Goal: Information Seeking & Learning: Learn about a topic

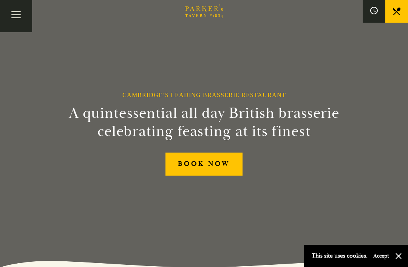
click at [16, 19] on button "Toggle navigation" at bounding box center [16, 16] width 32 height 32
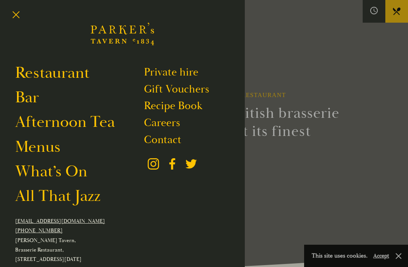
click at [33, 98] on link "Bar" at bounding box center [27, 97] width 24 height 20
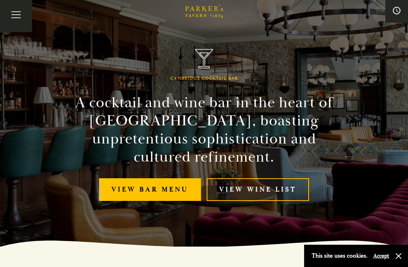
scroll to position [23, 0]
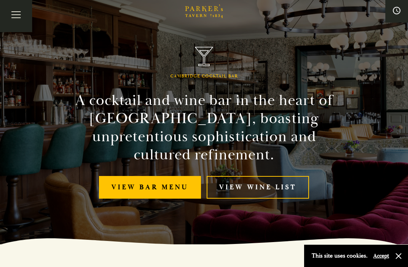
click at [279, 189] on link "View Wine List" at bounding box center [258, 187] width 102 height 23
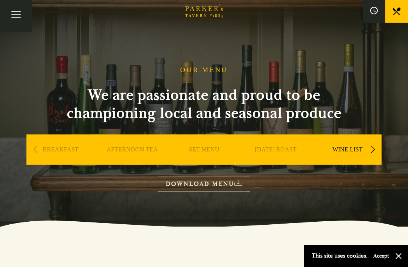
click at [372, 147] on div "Next slide" at bounding box center [373, 149] width 10 height 17
click at [293, 143] on div "WINE LIST" at bounding box center [276, 161] width 68 height 53
click at [214, 73] on h1 "OUR MENU" at bounding box center [204, 70] width 48 height 8
click at [233, 184] on link "DOWNLOAD MENU" at bounding box center [204, 183] width 92 height 15
click at [183, 127] on div "OUR MENU We are passionate and proud to be championing local and seasonal produ…" at bounding box center [204, 129] width 378 height 126
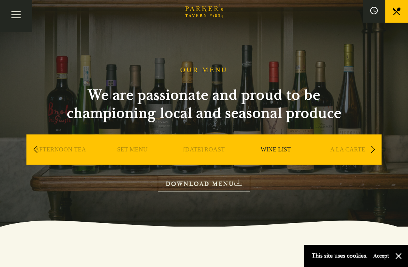
click at [358, 150] on link "A LA CARTE" at bounding box center [347, 161] width 35 height 30
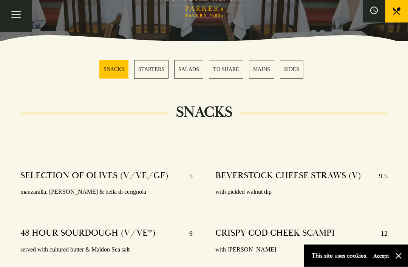
scroll to position [186, 0]
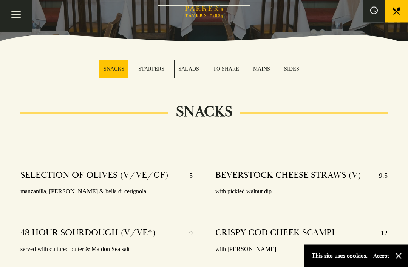
click at [159, 68] on link "STARTERS" at bounding box center [151, 69] width 34 height 19
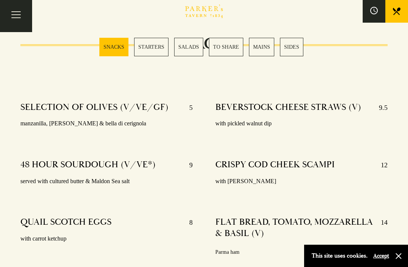
scroll to position [253, 0]
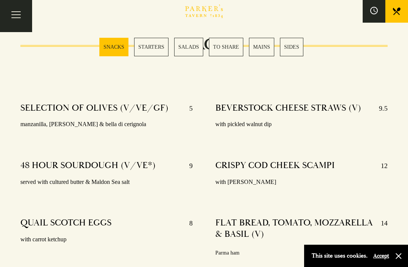
click at [259, 47] on link "MAINS" at bounding box center [261, 47] width 25 height 19
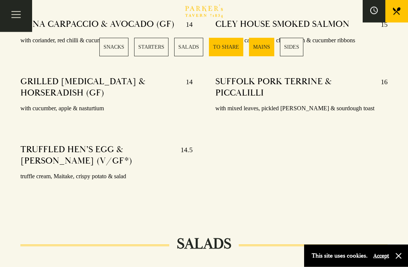
scroll to position [1356, 0]
